Goal: Transaction & Acquisition: Purchase product/service

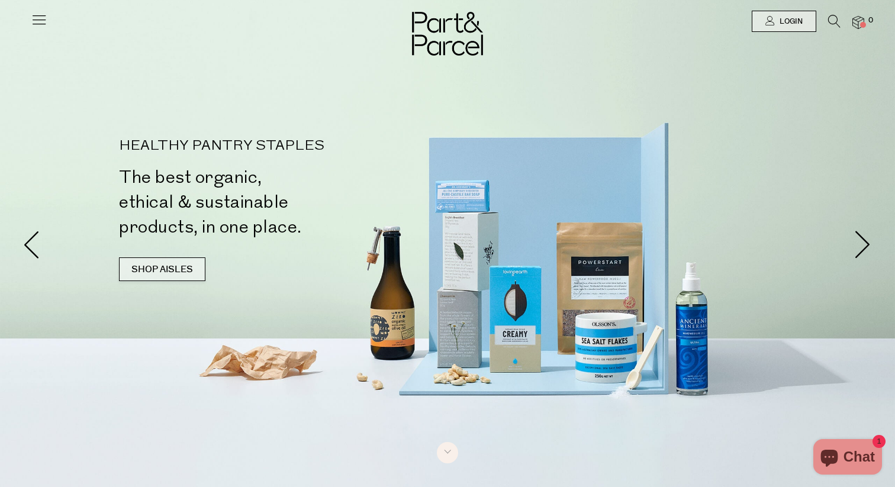
click at [131, 269] on link "SHOP AISLES" at bounding box center [162, 269] width 86 height 24
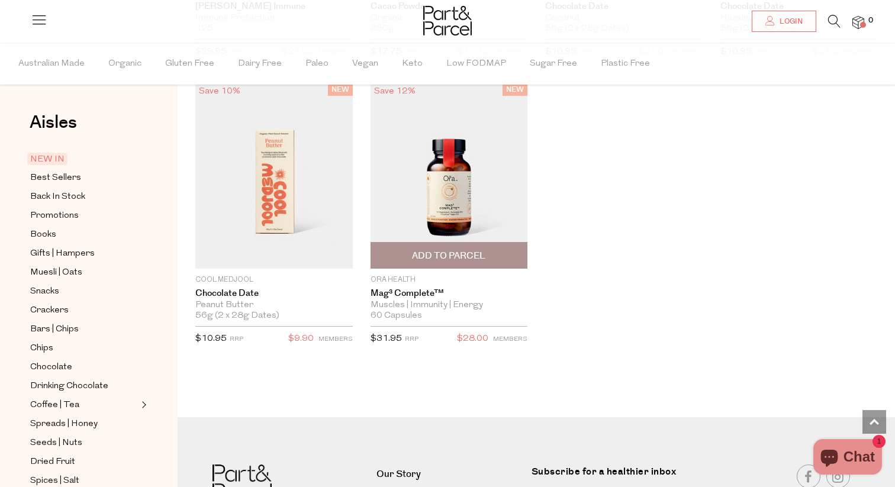
scroll to position [1905, 0]
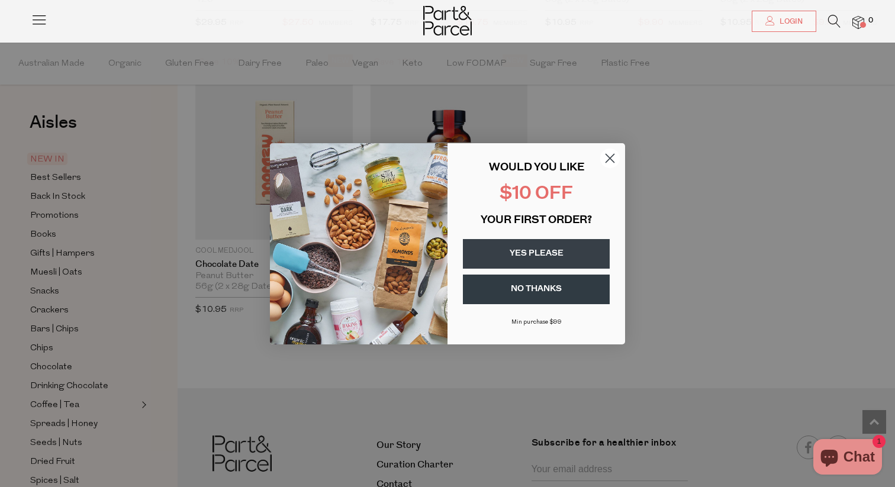
click at [612, 157] on circle "Close dialog" at bounding box center [610, 158] width 20 height 20
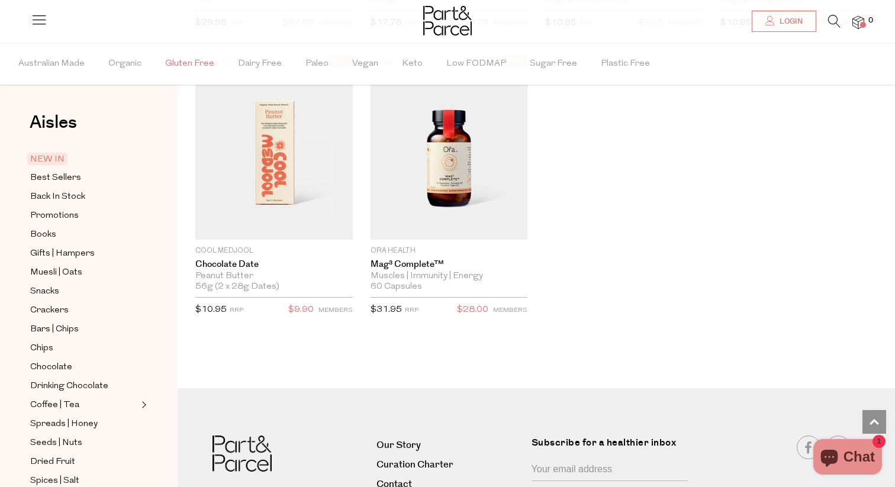
click at [193, 62] on span "Gluten Free" at bounding box center [189, 63] width 49 height 41
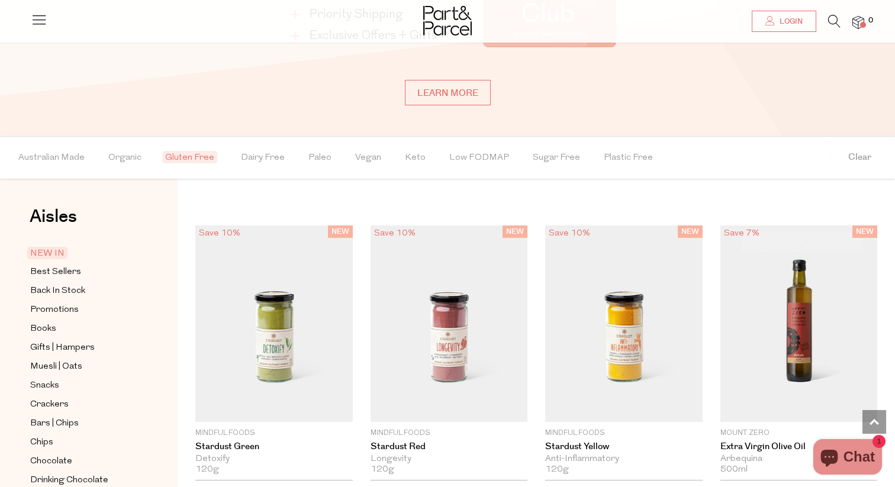
scroll to position [950, 0]
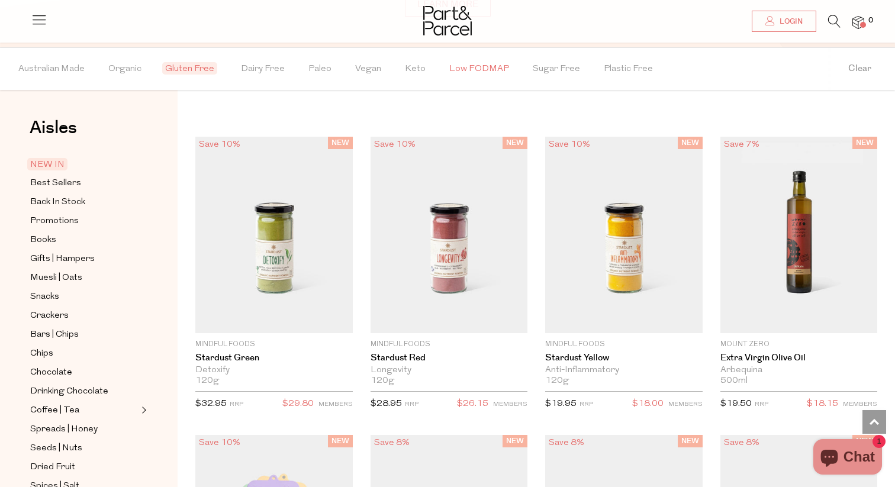
click at [463, 76] on span "Low FODMAP" at bounding box center [479, 69] width 60 height 41
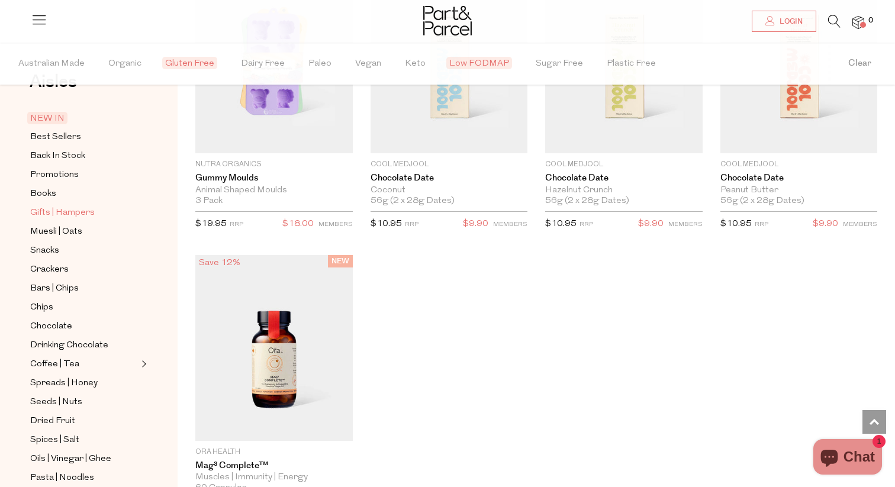
scroll to position [42, 0]
click at [52, 248] on span "Snacks" at bounding box center [44, 250] width 29 height 14
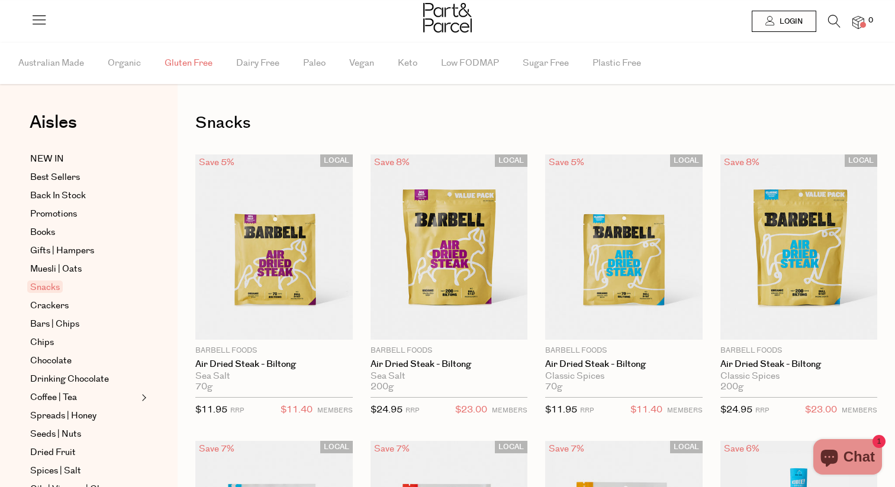
click at [188, 64] on span "Gluten Free" at bounding box center [188, 63] width 48 height 41
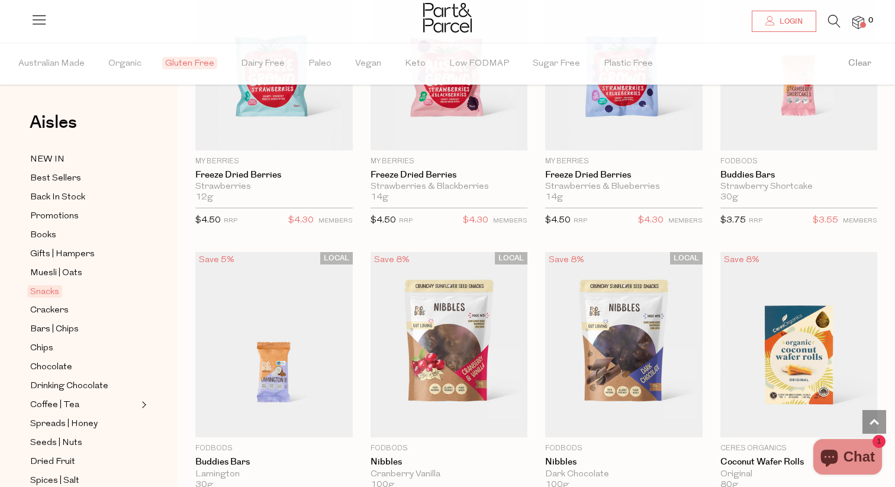
scroll to position [1746, 0]
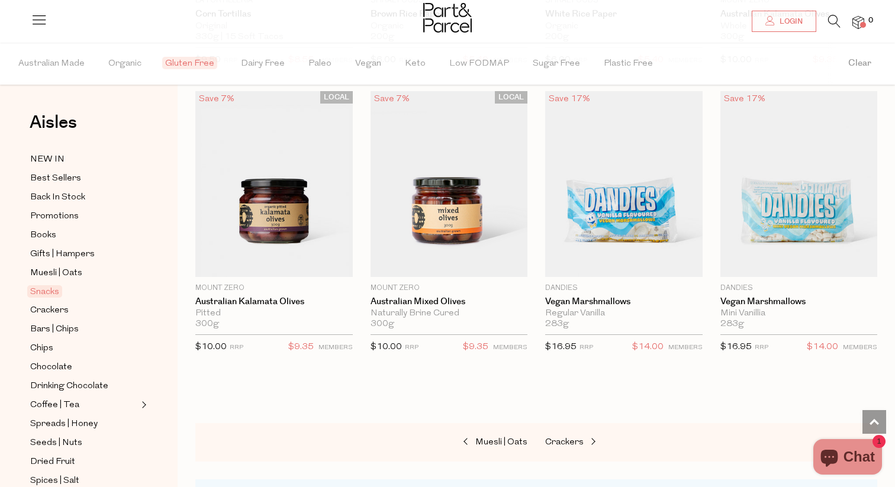
scroll to position [4466, 0]
